Goal: Task Accomplishment & Management: Complete application form

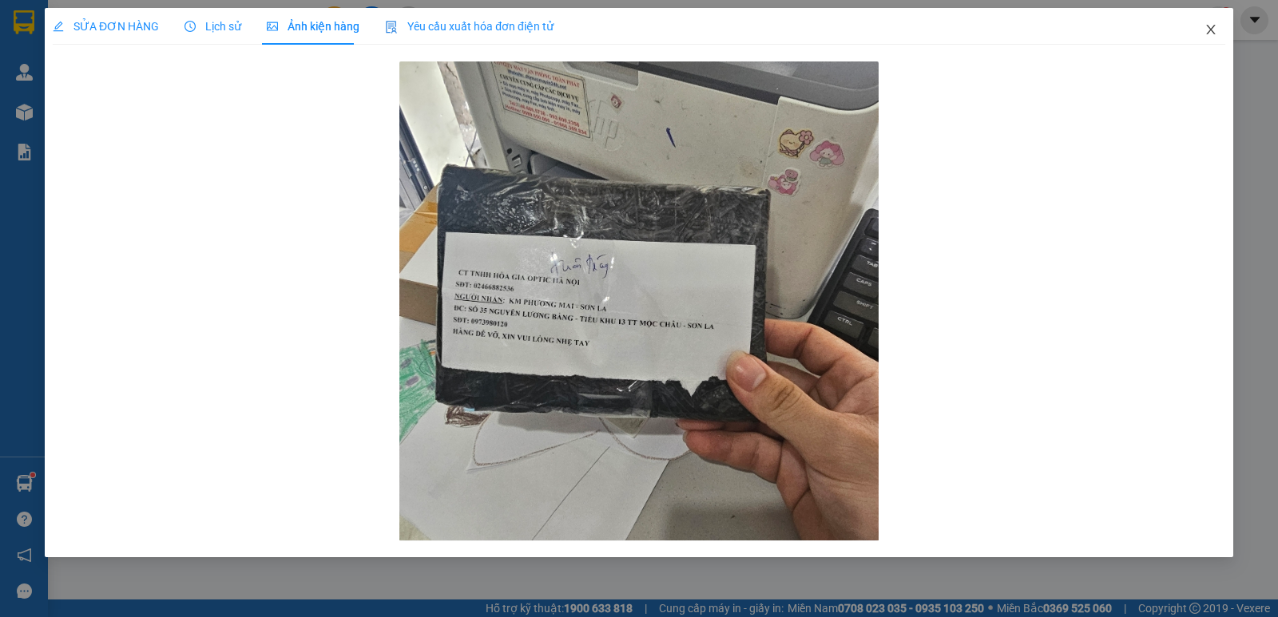
click at [1213, 36] on icon "close" at bounding box center [1210, 29] width 13 height 13
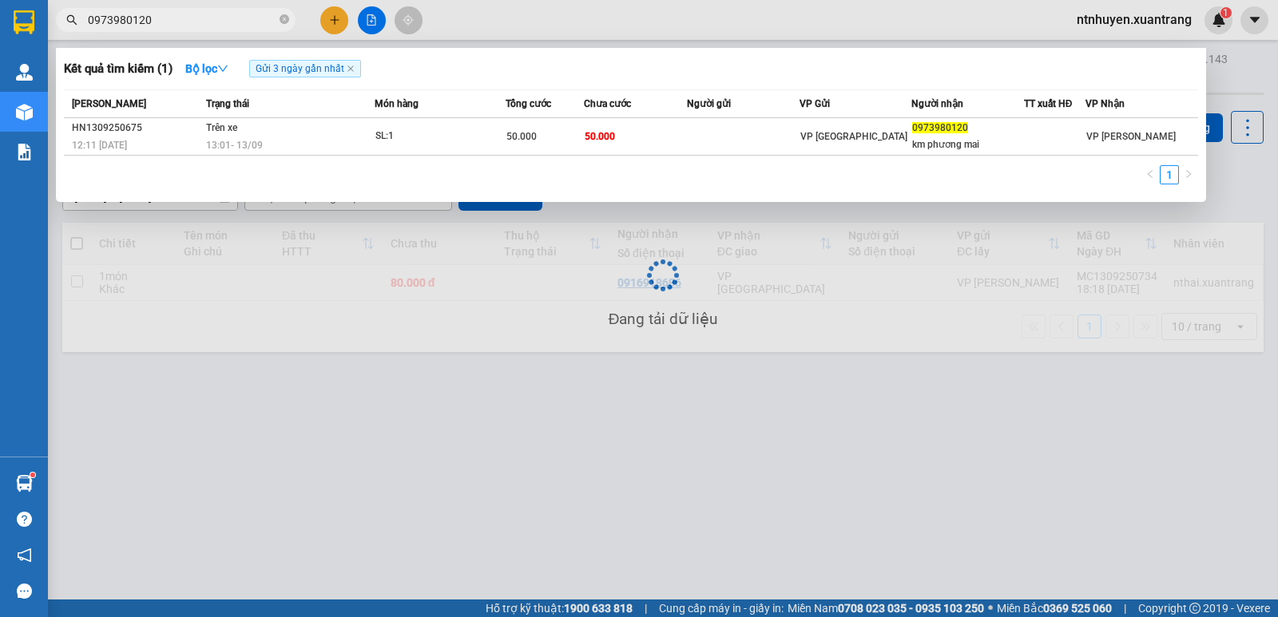
click at [185, 15] on input "0973980120" at bounding box center [182, 20] width 188 height 18
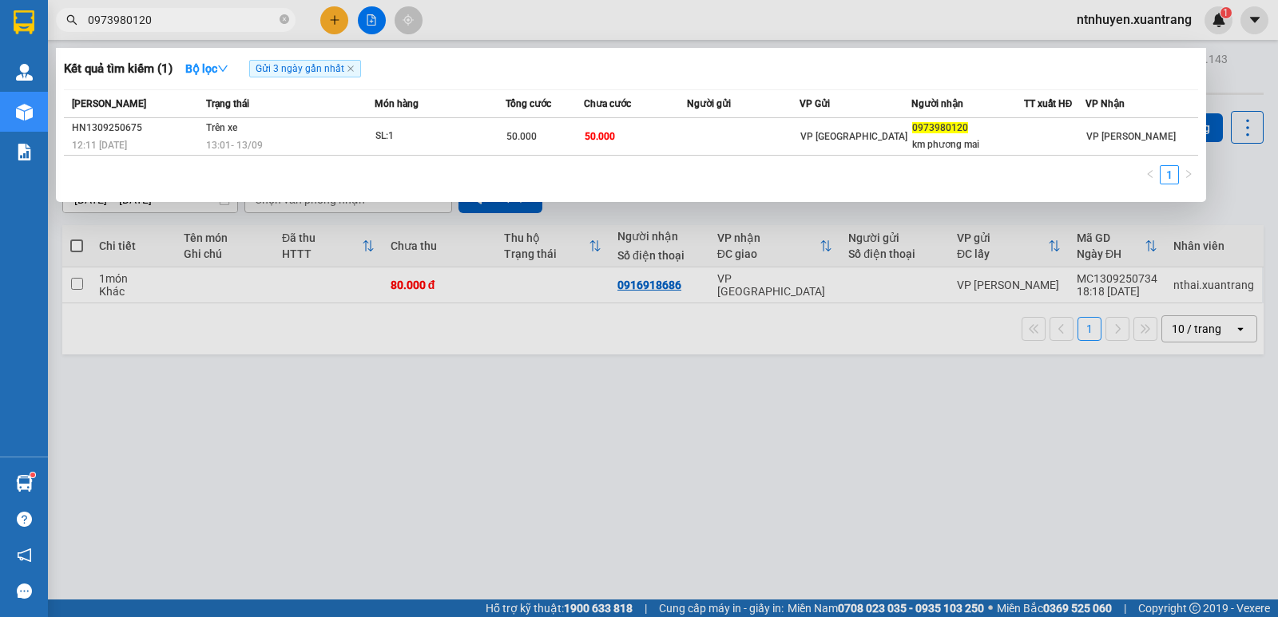
paste input "45759588"
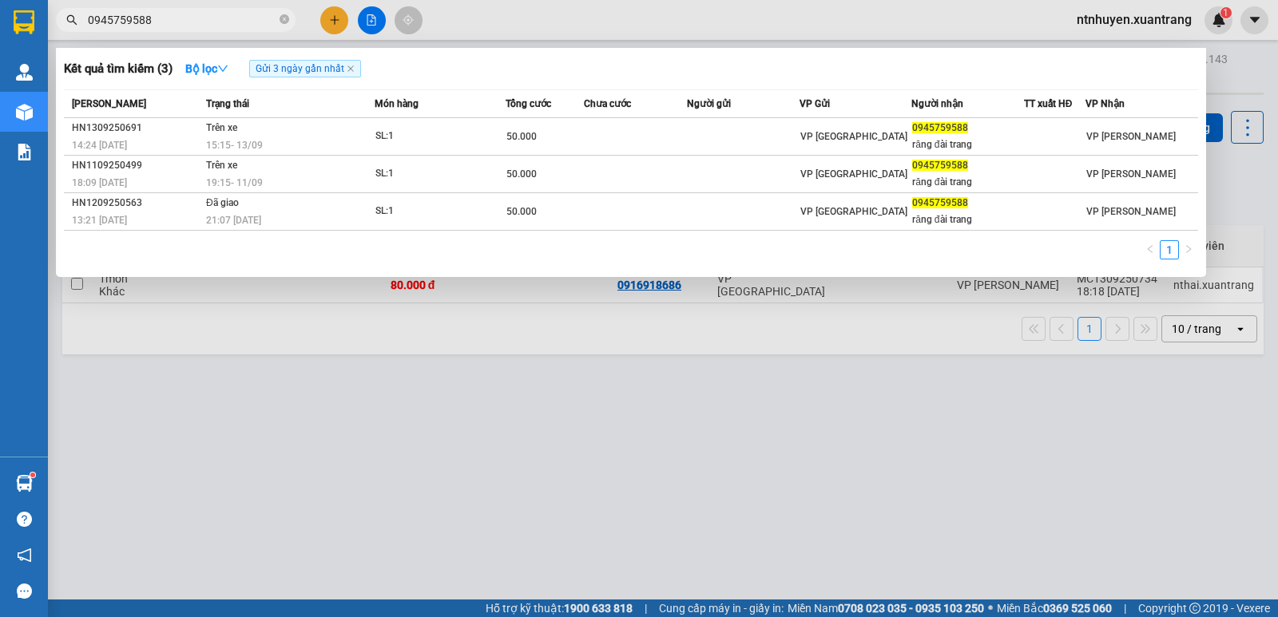
click at [196, 21] on input "0945759588" at bounding box center [182, 20] width 188 height 18
paste input "62377999"
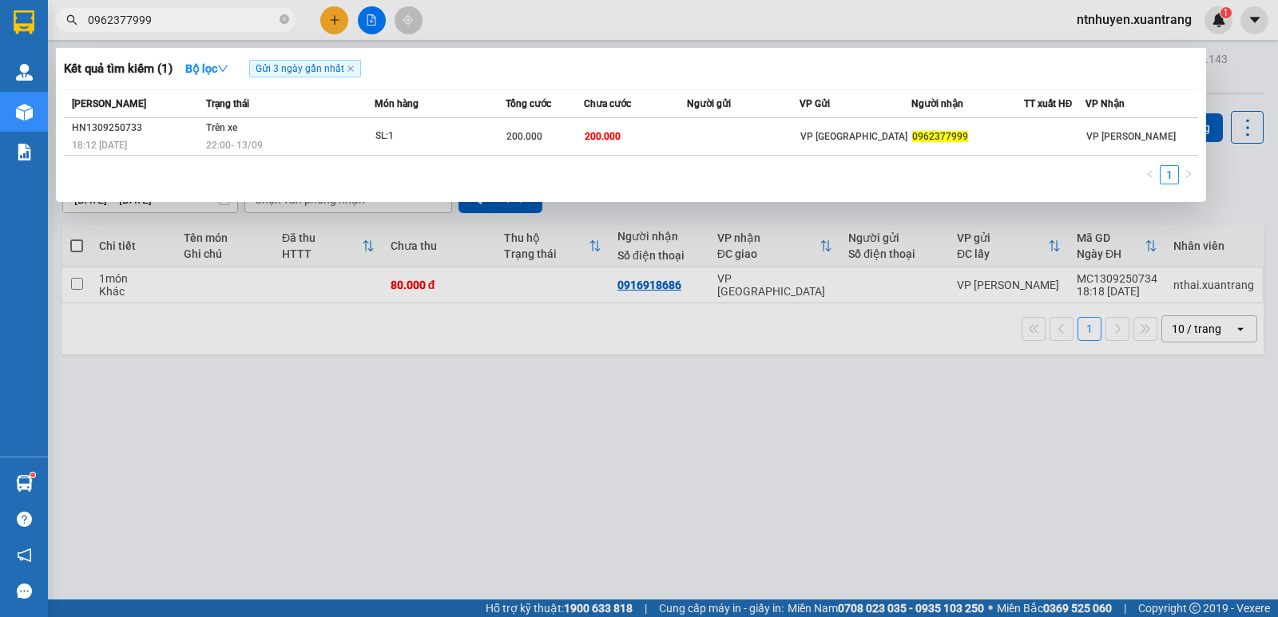
type input "0962377999"
click at [466, 173] on div "1" at bounding box center [631, 179] width 1134 height 29
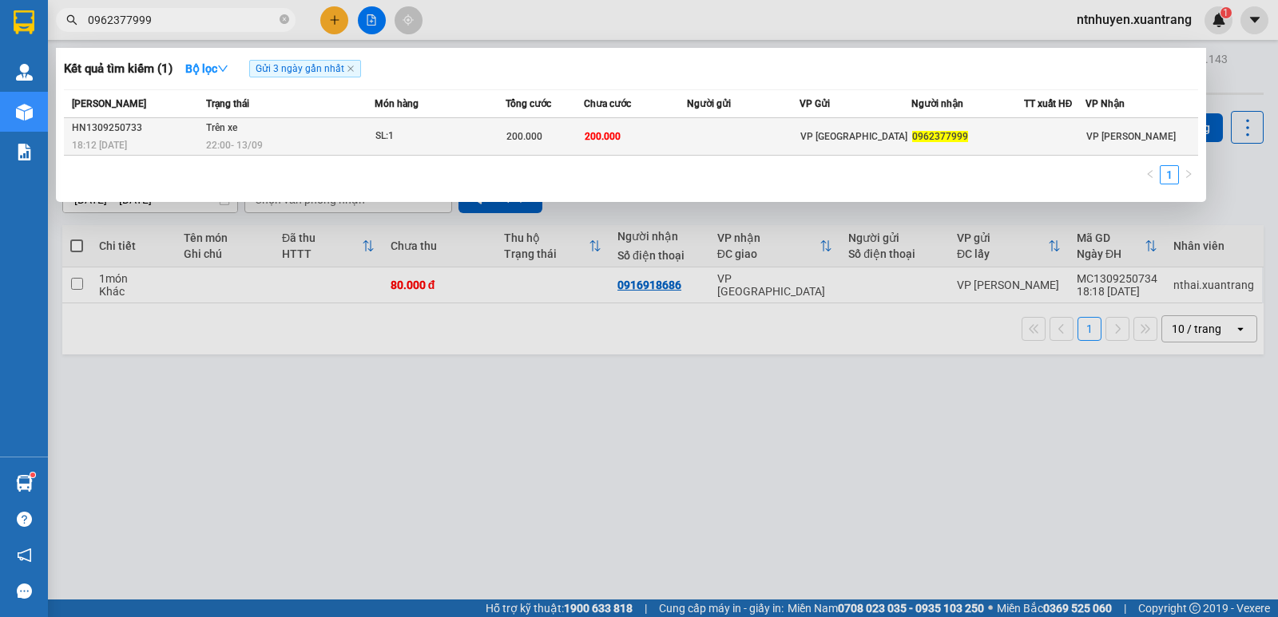
click at [455, 149] on td "SL: 1" at bounding box center [440, 137] width 131 height 38
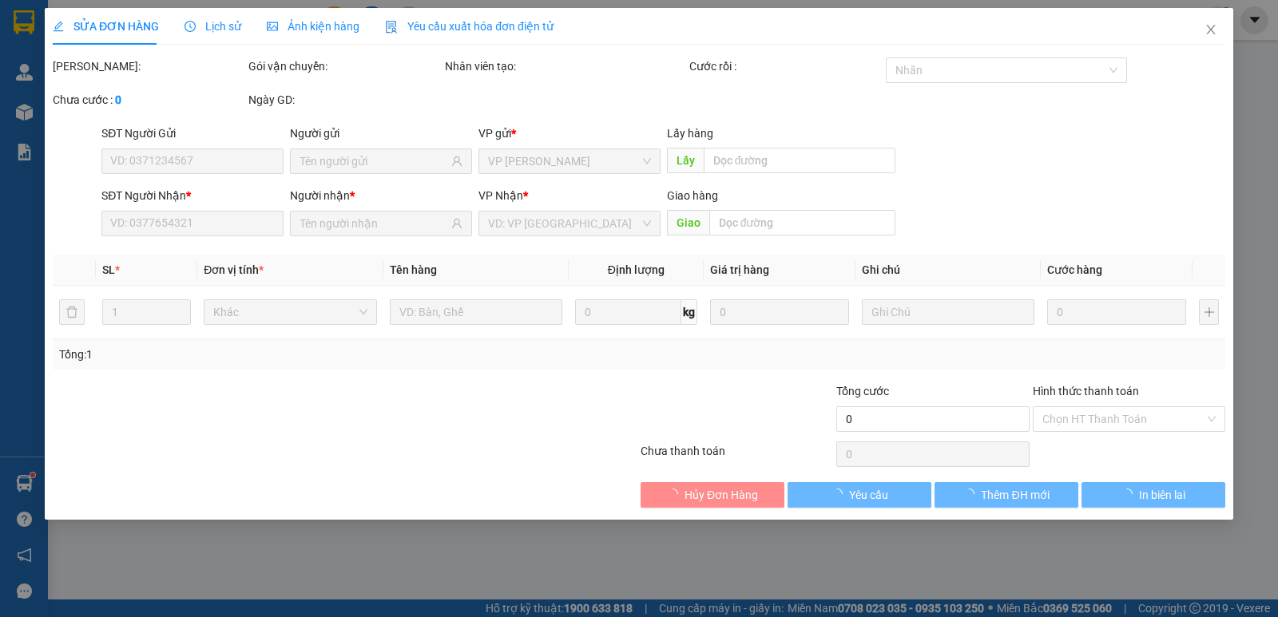
type input "0962377999"
type input "200.000"
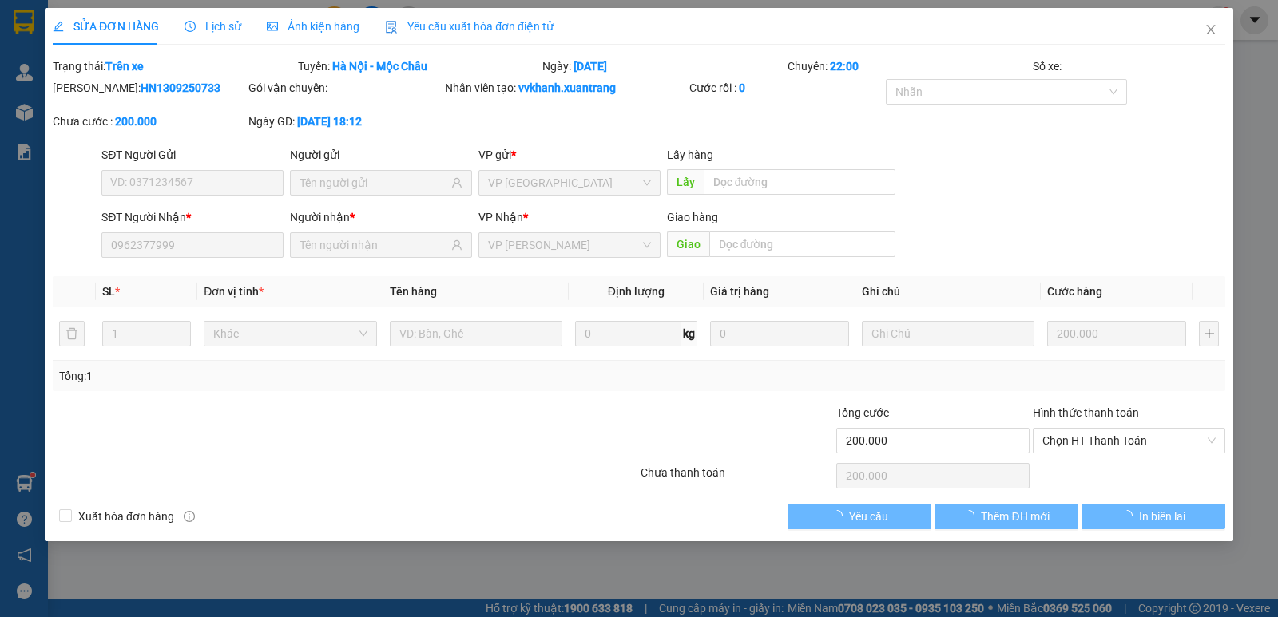
click at [292, 22] on span "Ảnh kiện hàng" at bounding box center [313, 26] width 93 height 13
